Goal: Task Accomplishment & Management: Use online tool/utility

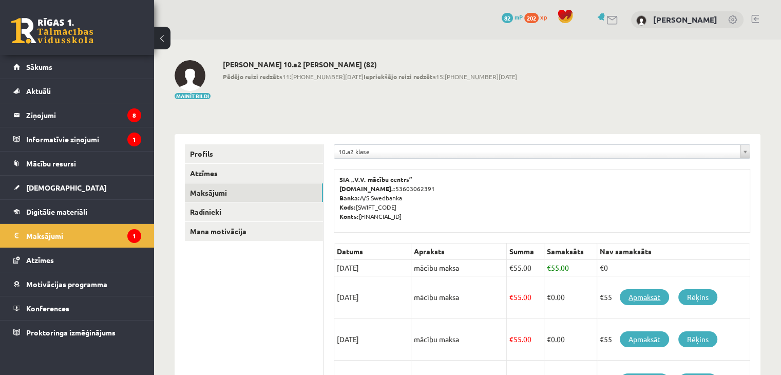
click at [636, 296] on link "Apmaksāt" at bounding box center [644, 297] width 49 height 16
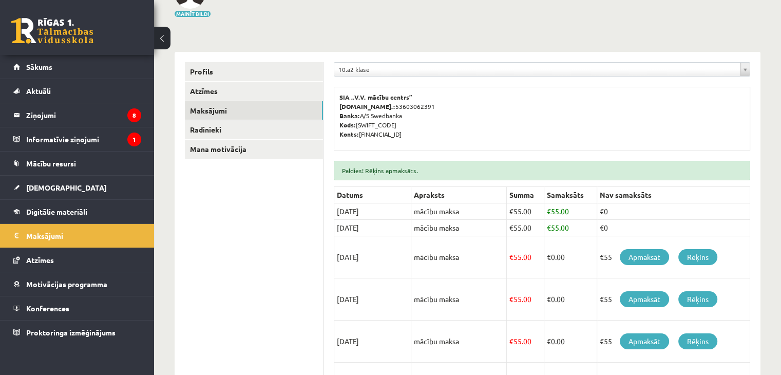
scroll to position [121, 0]
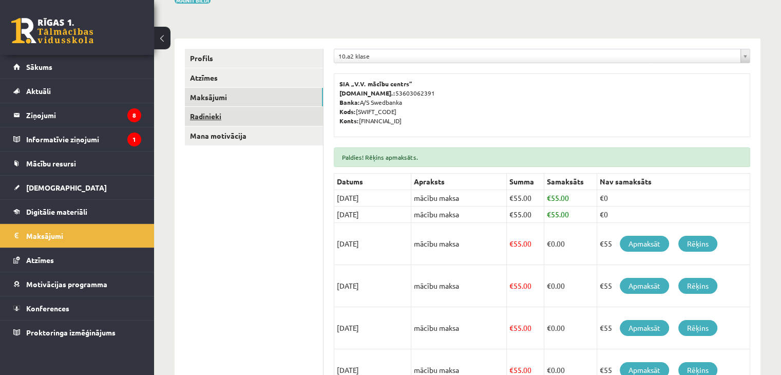
click at [244, 116] on link "Radinieki" at bounding box center [254, 116] width 138 height 19
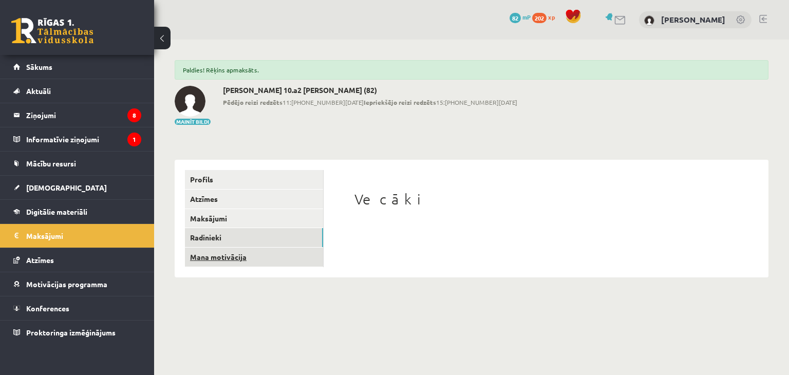
click at [220, 256] on link "Mana motivācija" at bounding box center [254, 257] width 138 height 19
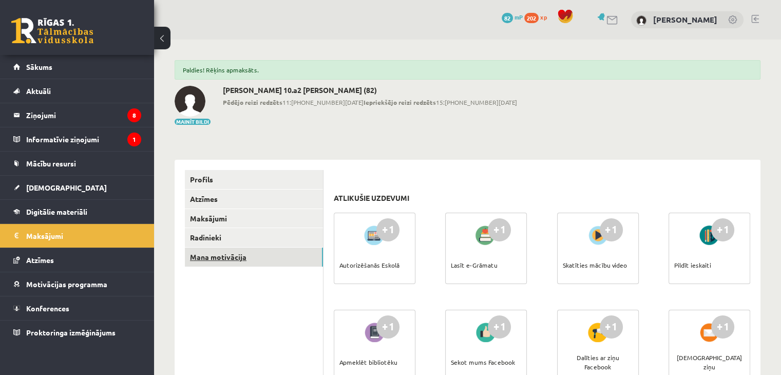
click at [56, 74] on link "Sākums" at bounding box center [77, 67] width 128 height 24
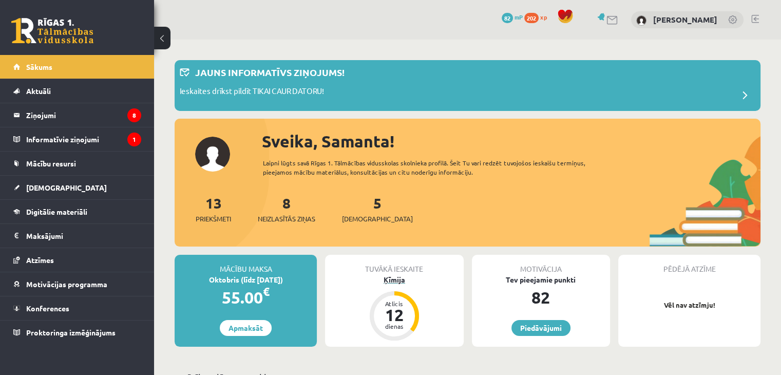
click at [393, 280] on div "Ķīmija" at bounding box center [394, 279] width 138 height 11
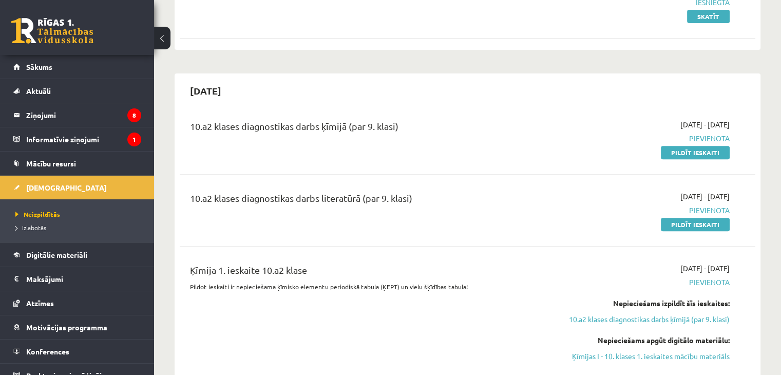
scroll to position [402, 0]
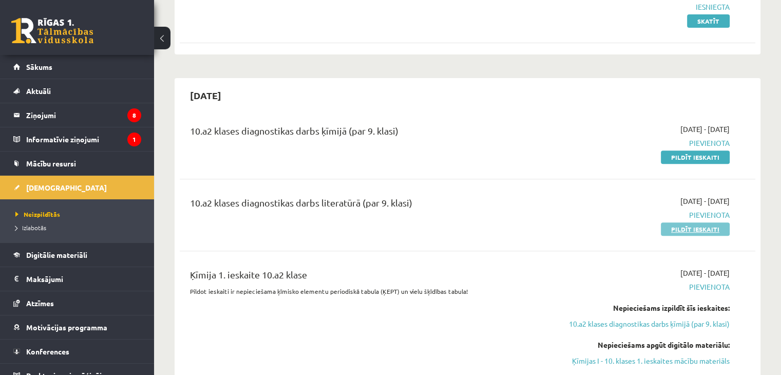
click at [710, 222] on link "Pildīt ieskaiti" at bounding box center [695, 228] width 69 height 13
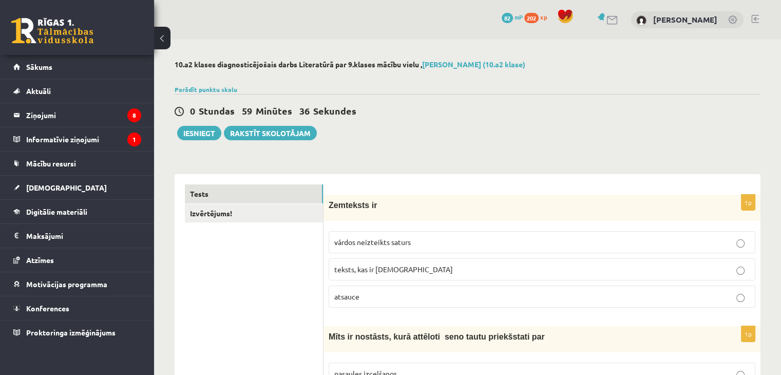
click at [362, 245] on span "vārdos neizteikts saturs" at bounding box center [372, 241] width 77 height 9
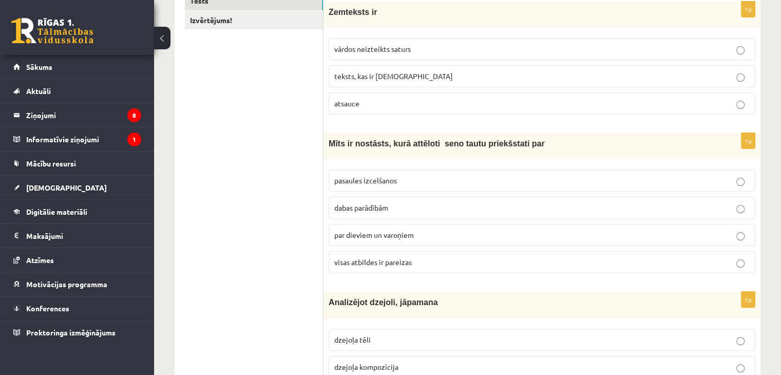
scroll to position [198, 0]
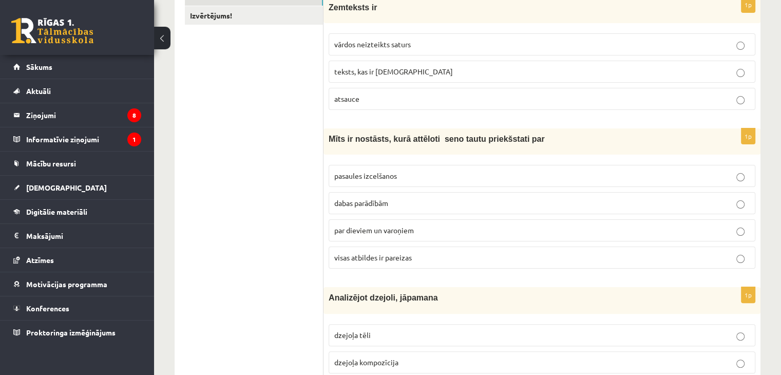
click at [365, 267] on label "visas atbildes ir pareizas" at bounding box center [542, 258] width 427 height 22
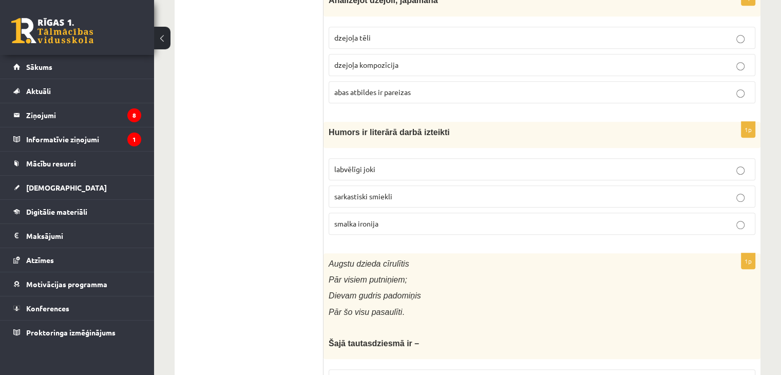
scroll to position [496, 0]
click at [342, 173] on label "labvēlīgi joki" at bounding box center [542, 168] width 427 height 22
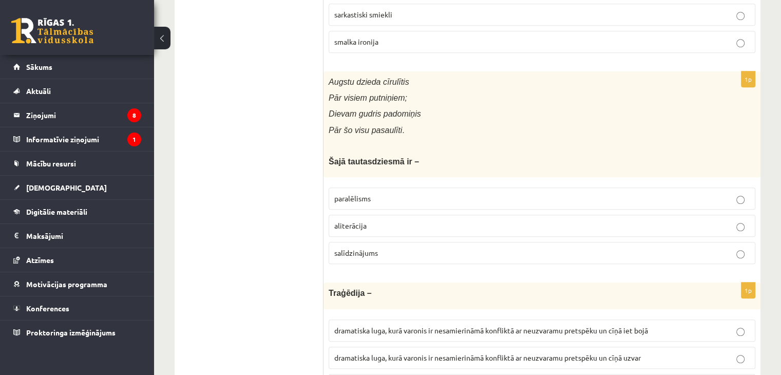
scroll to position [0, 0]
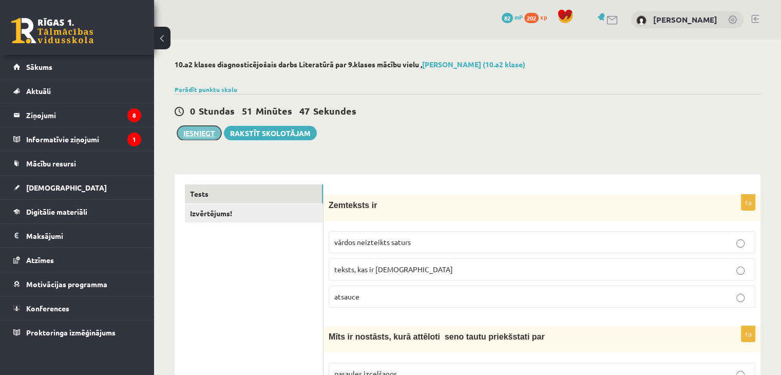
click at [195, 136] on button "Iesniegt" at bounding box center [199, 133] width 44 height 14
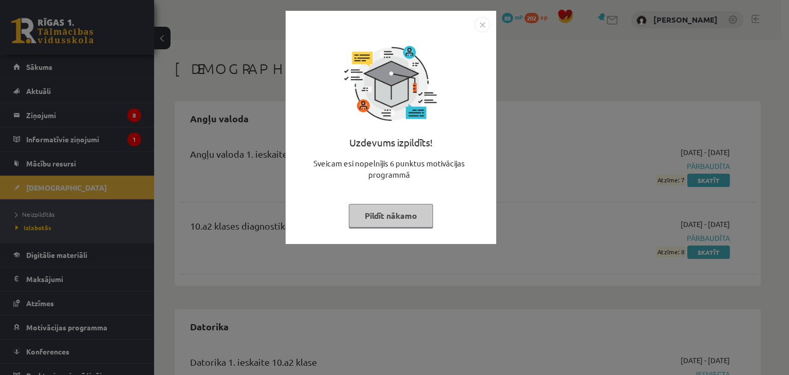
click at [486, 27] on img "Close" at bounding box center [482, 24] width 15 height 15
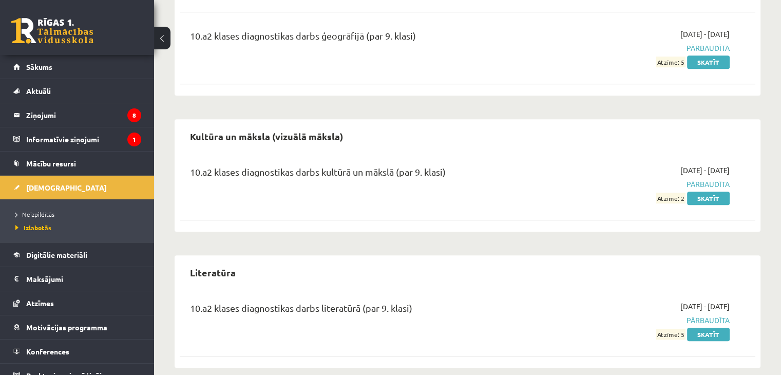
scroll to position [778, 0]
click at [84, 120] on legend "Ziņojumi 8" at bounding box center [83, 115] width 115 height 24
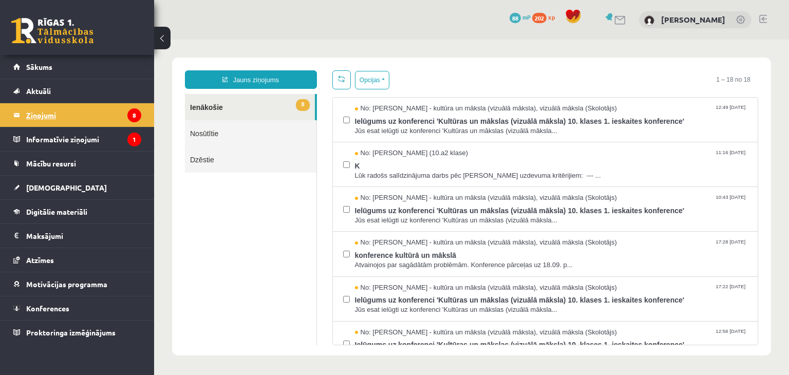
click at [32, 72] on link "Sākums" at bounding box center [77, 67] width 128 height 24
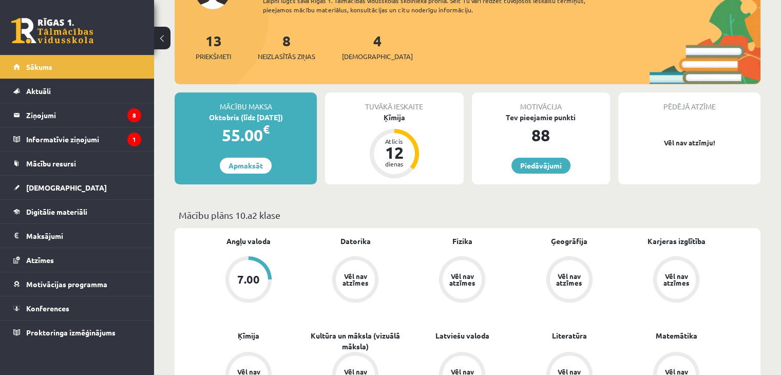
scroll to position [164, 0]
